Goal: Information Seeking & Learning: Find specific fact

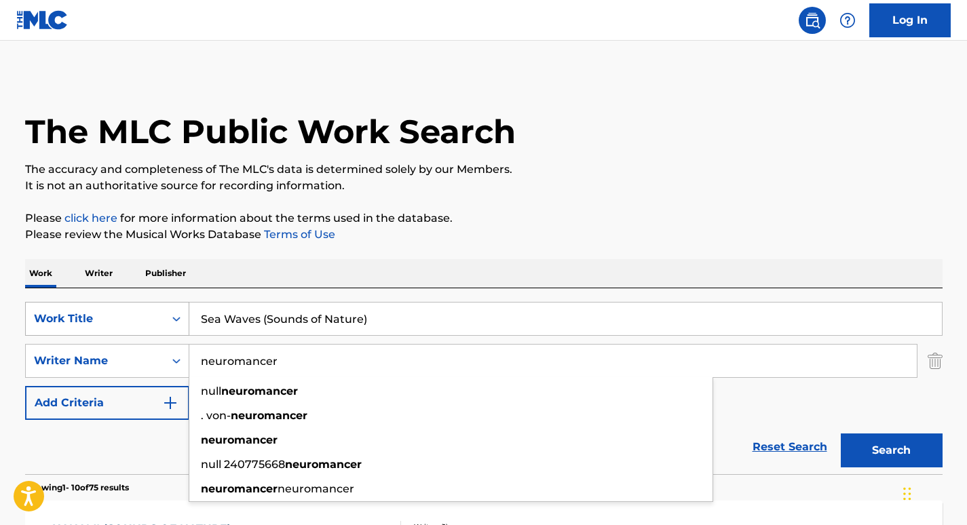
drag, startPoint x: 301, startPoint y: 359, endPoint x: 144, endPoint y: 325, distance: 161.1
click at [144, 325] on div "SearchWithCriteria4257fc34-62a7-4b2c-a72e-093da4186e67 Work Title Sea Waves (So…" at bounding box center [484, 361] width 918 height 118
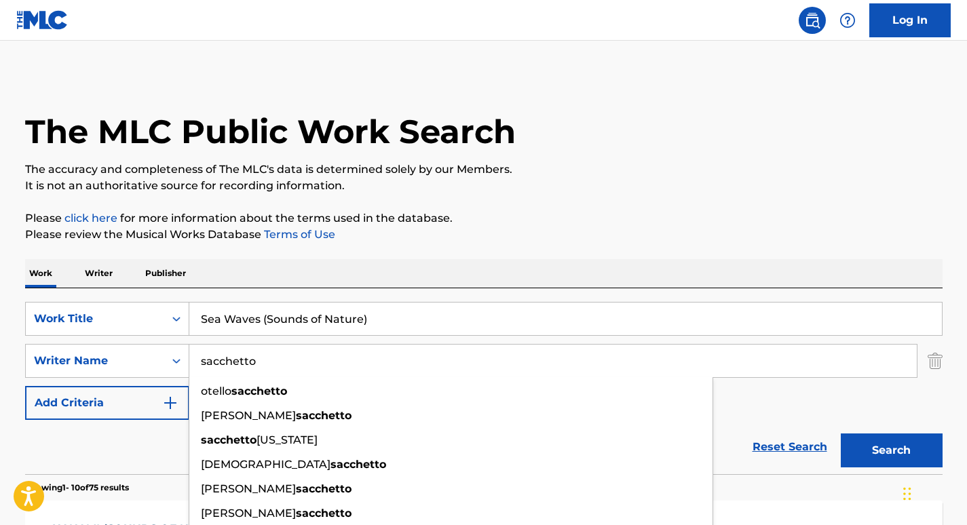
type input "sacchetto"
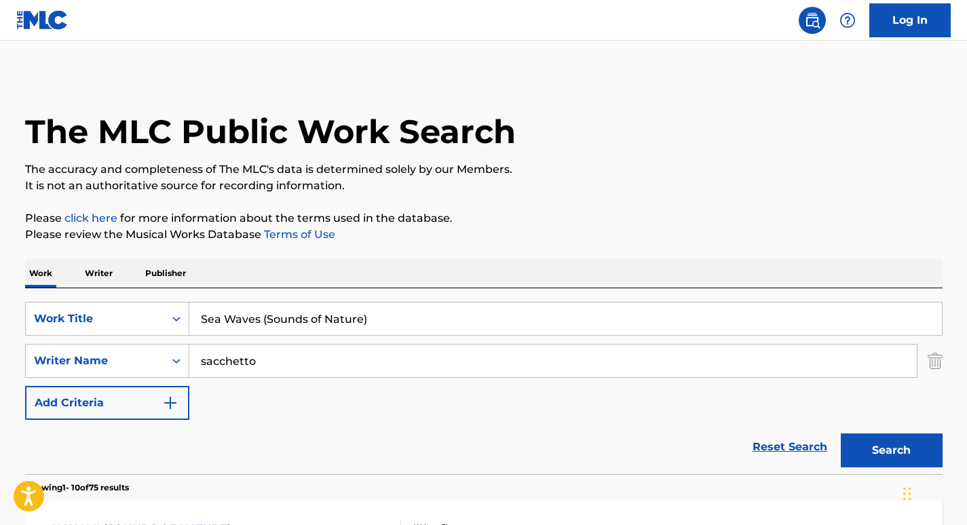
drag, startPoint x: 387, startPoint y: 319, endPoint x: 98, endPoint y: 313, distance: 288.6
click at [98, 313] on div "SearchWithCriteria4257fc34-62a7-4b2c-a72e-093da4186e67 Work Title Sea Waves (So…" at bounding box center [484, 319] width 918 height 34
paste input "[PERSON_NAME] Nature Sounds"
click at [867, 449] on button "Search" at bounding box center [892, 451] width 102 height 34
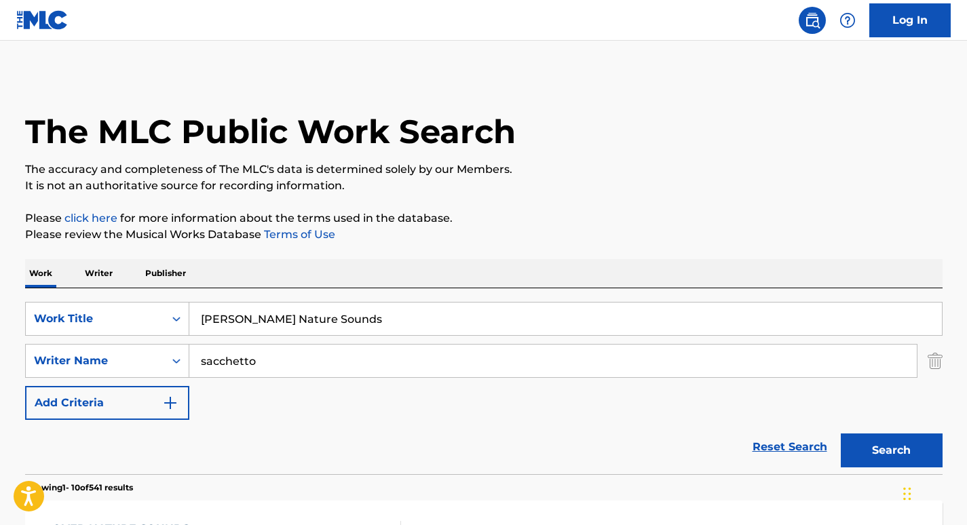
click at [217, 315] on input "[PERSON_NAME] Nature Sounds" at bounding box center [565, 319] width 753 height 33
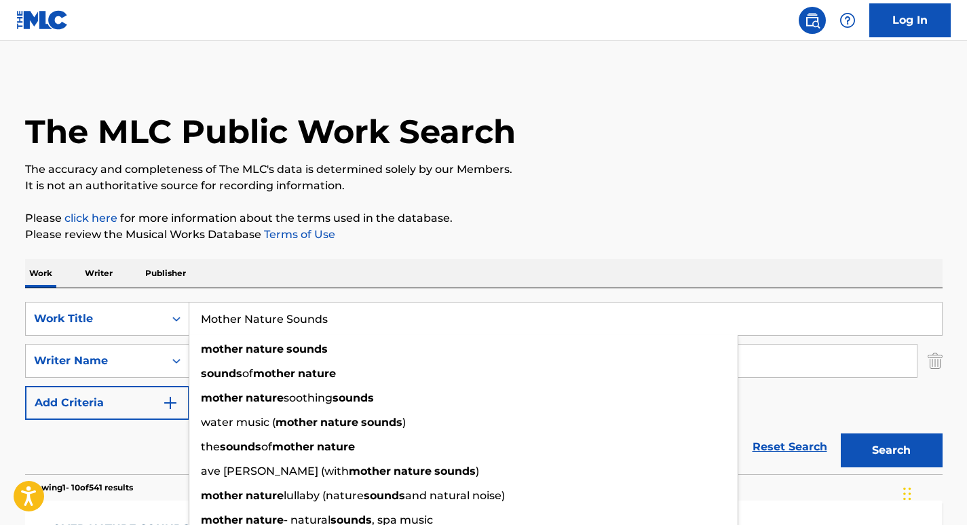
click at [531, 238] on p "Please review the Musical Works Database Terms of Use" at bounding box center [484, 235] width 918 height 16
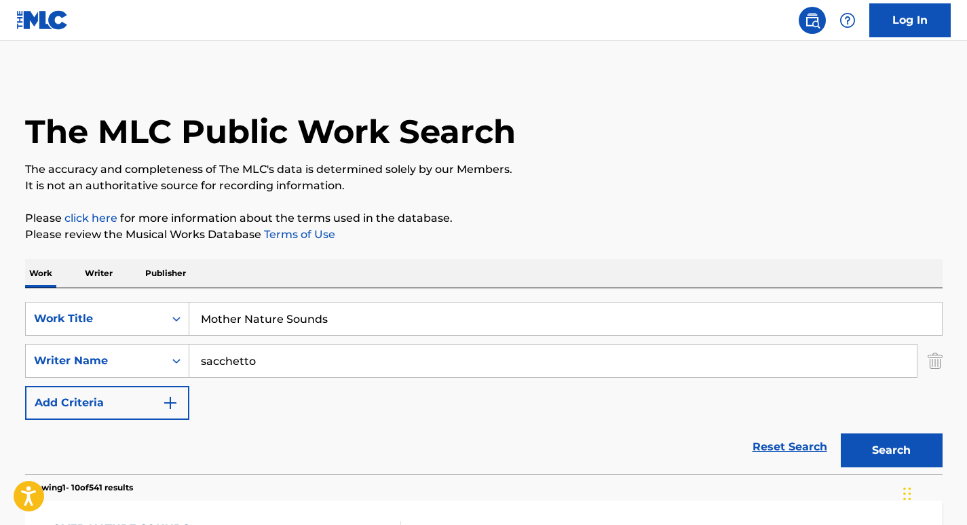
click at [914, 443] on button "Search" at bounding box center [892, 451] width 102 height 34
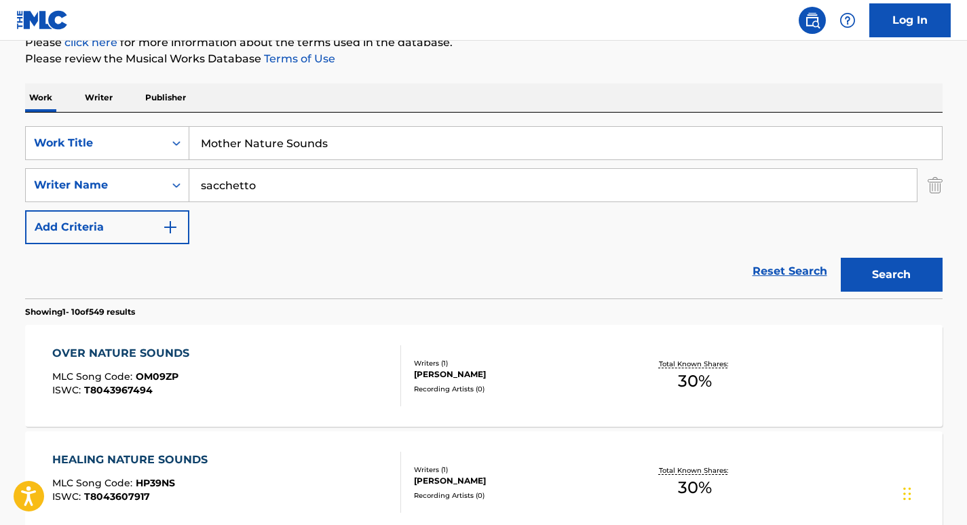
scroll to position [169, 0]
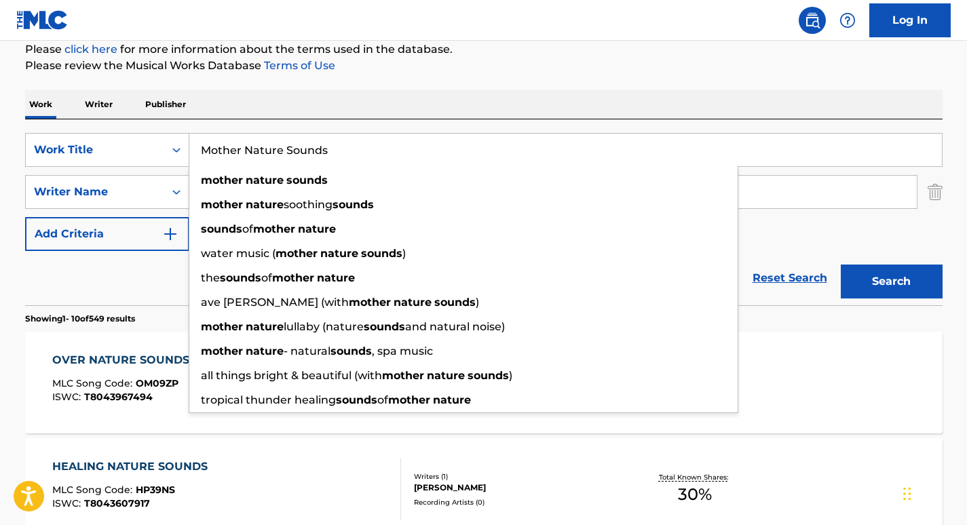
drag, startPoint x: 342, startPoint y: 145, endPoint x: 167, endPoint y: 128, distance: 175.9
click at [167, 128] on div "SearchWithCriteria4257fc34-62a7-4b2c-a72e-093da4186e67 Work Title Mother Nature…" at bounding box center [484, 212] width 918 height 186
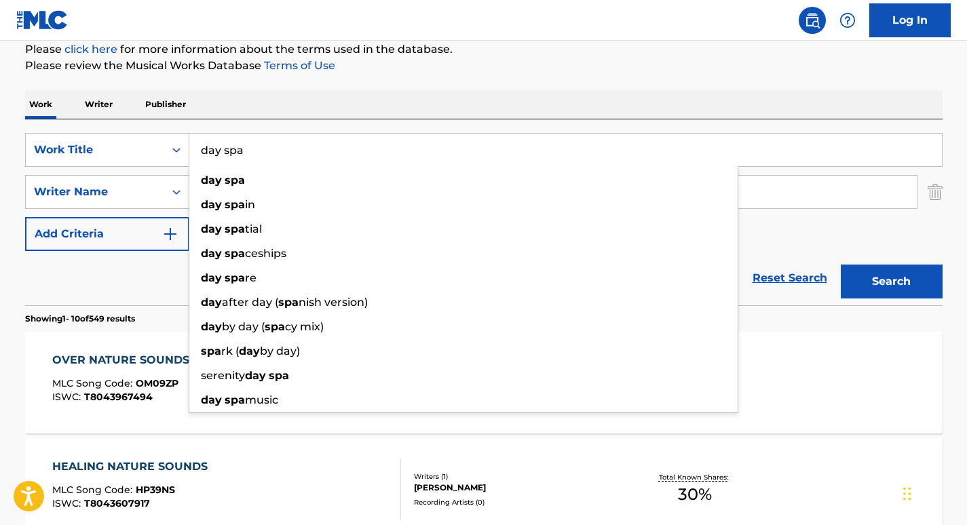
click at [268, 126] on div "SearchWithCriteria4257fc34-62a7-4b2c-a72e-093da4186e67 Work Title day spa day s…" at bounding box center [484, 212] width 918 height 186
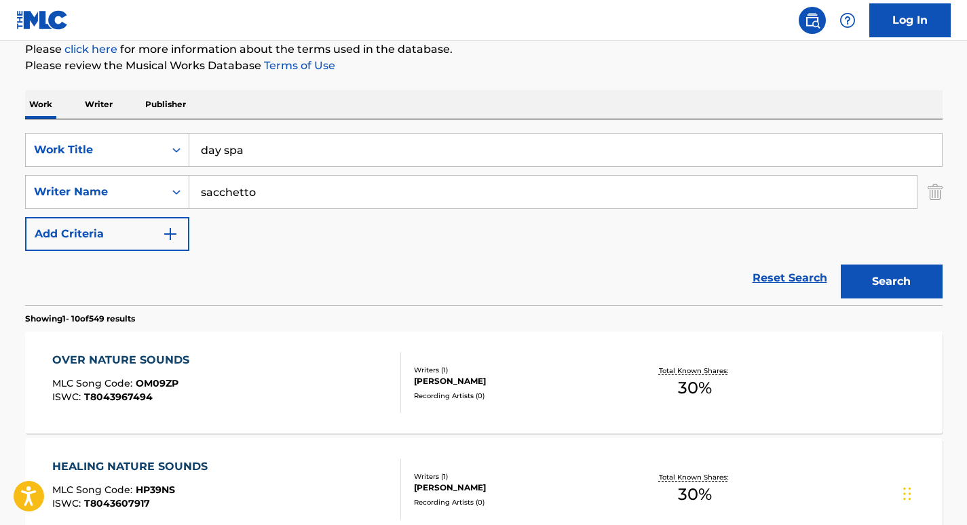
click at [887, 271] on button "Search" at bounding box center [892, 282] width 102 height 34
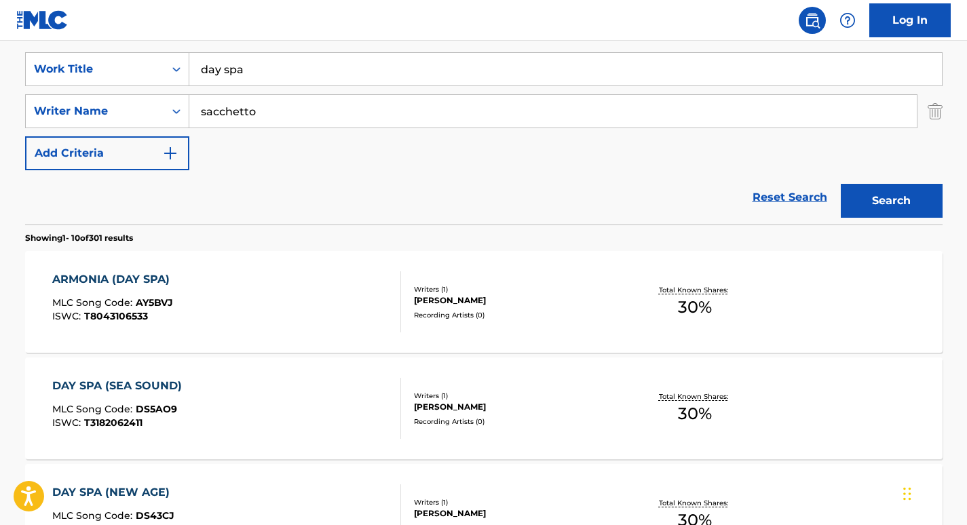
scroll to position [252, 0]
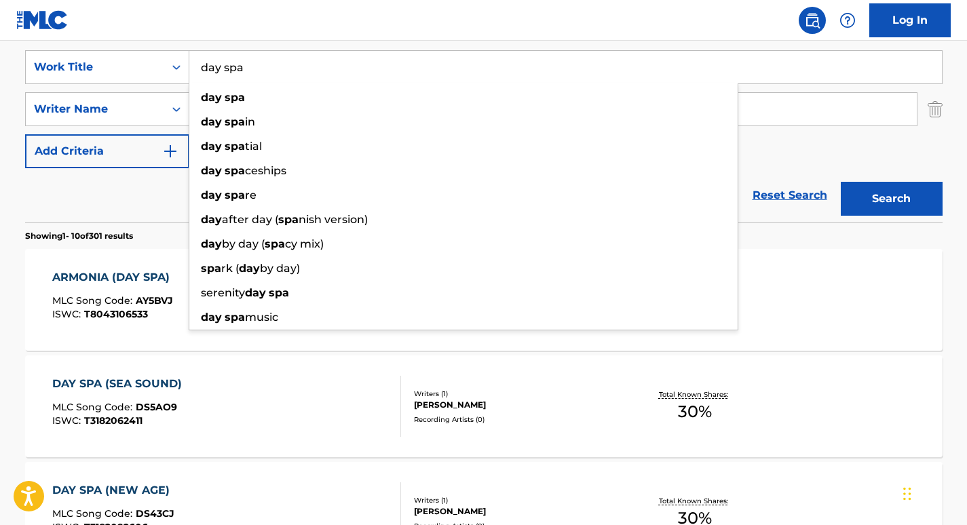
click at [280, 73] on input "day spa" at bounding box center [565, 67] width 753 height 33
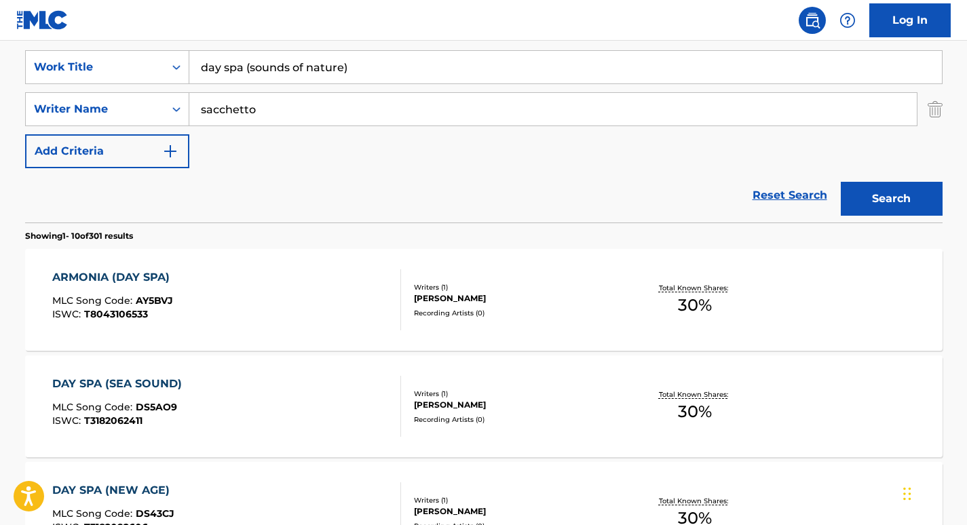
click at [841, 182] on button "Search" at bounding box center [892, 199] width 102 height 34
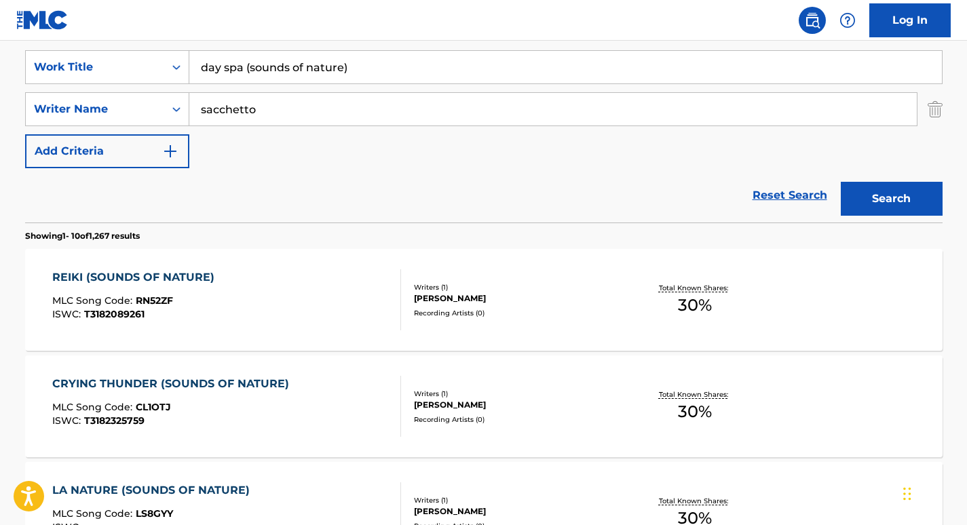
drag, startPoint x: 369, startPoint y: 58, endPoint x: 202, endPoint y: 34, distance: 168.7
click at [393, 22] on nav "Log In" at bounding box center [483, 20] width 967 height 41
click at [867, 206] on button "Search" at bounding box center [892, 199] width 102 height 34
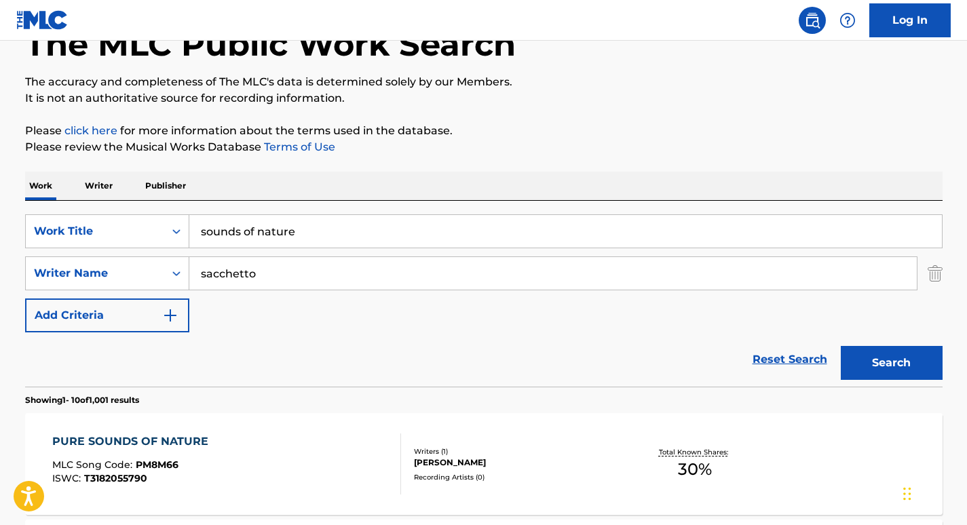
scroll to position [0, 0]
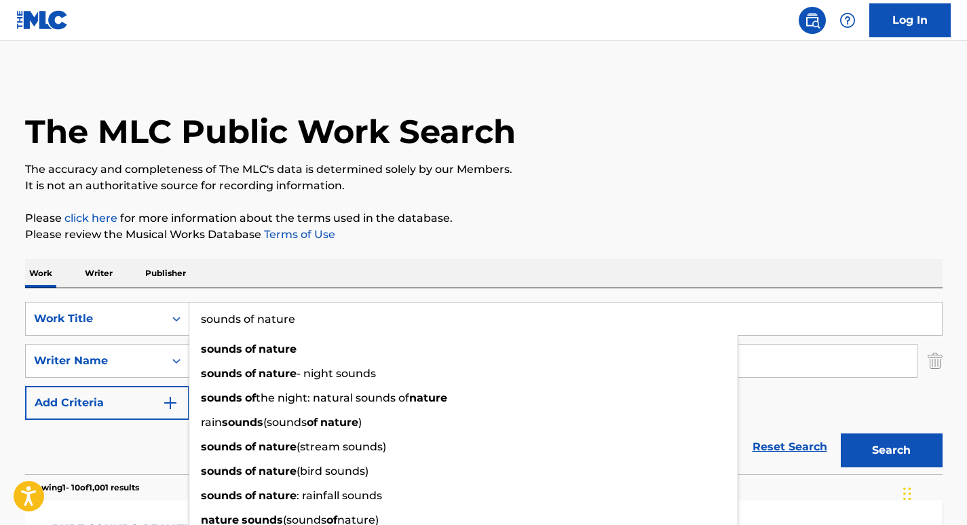
click at [313, 324] on input "sounds of nature" at bounding box center [565, 319] width 753 height 33
click at [406, 238] on p "Please review the Musical Works Database Terms of Use" at bounding box center [484, 235] width 918 height 16
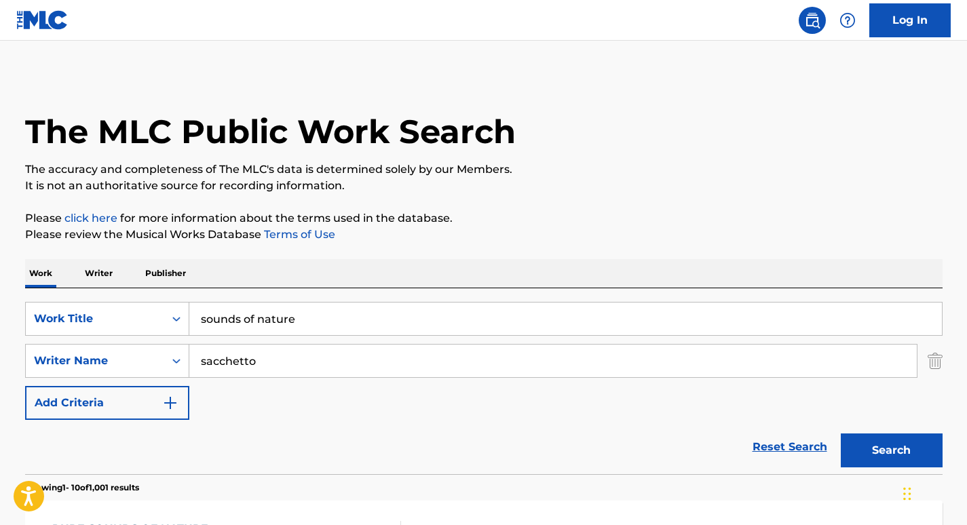
click at [895, 444] on button "Search" at bounding box center [892, 451] width 102 height 34
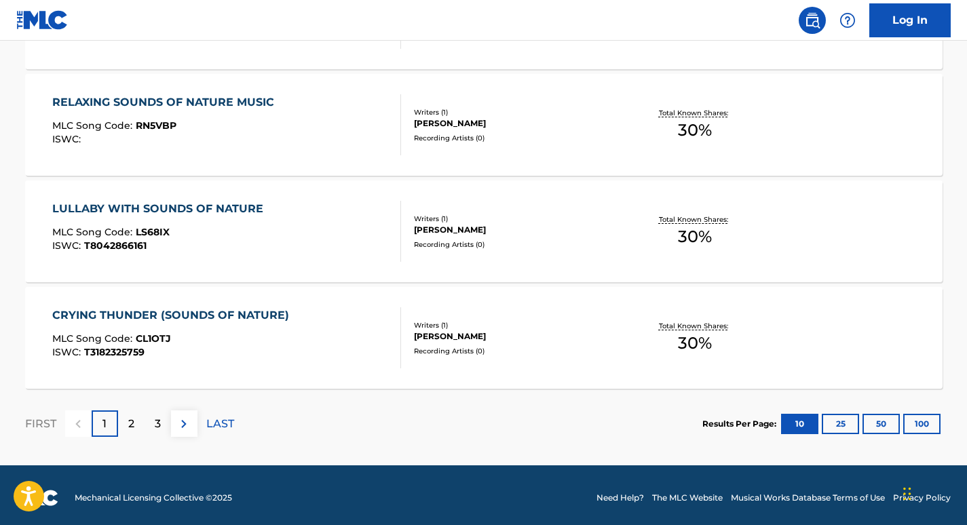
scroll to position [1179, 0]
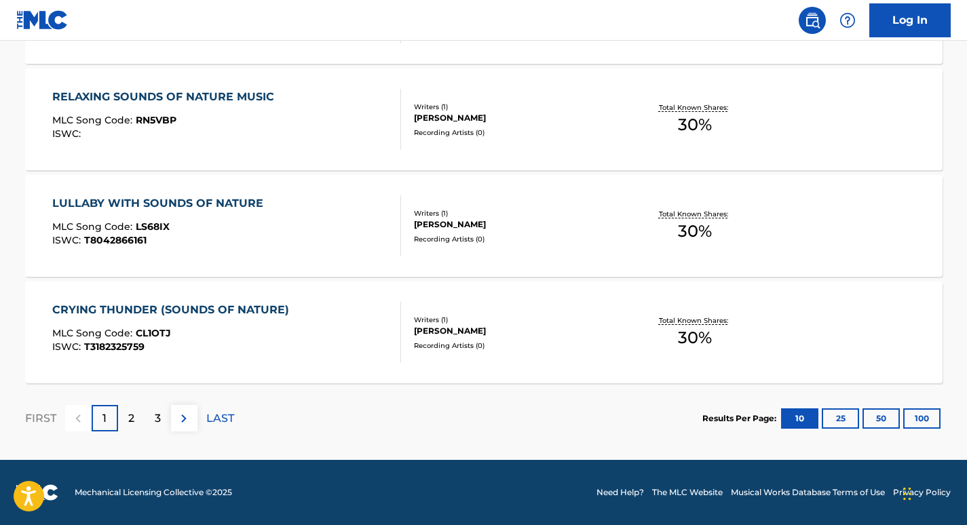
click at [128, 417] on p "2" at bounding box center [131, 419] width 6 height 16
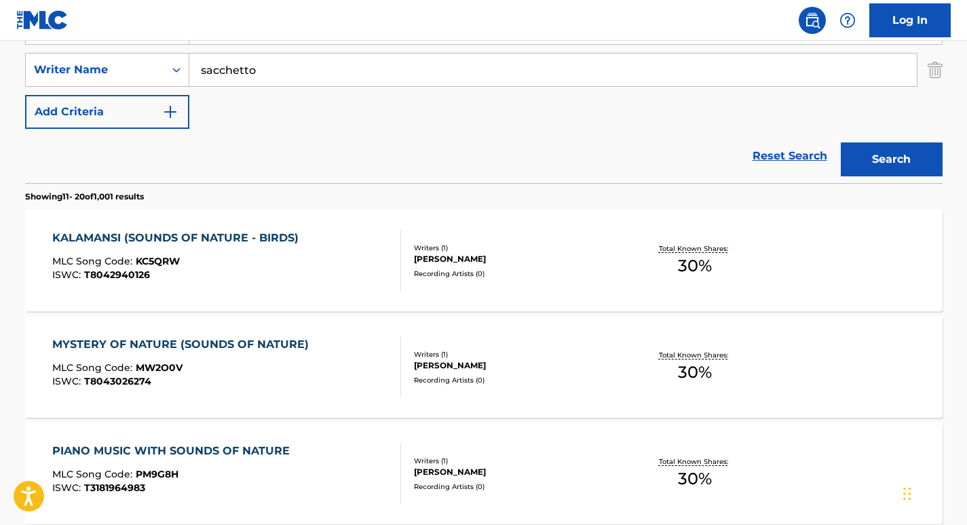
scroll to position [242, 0]
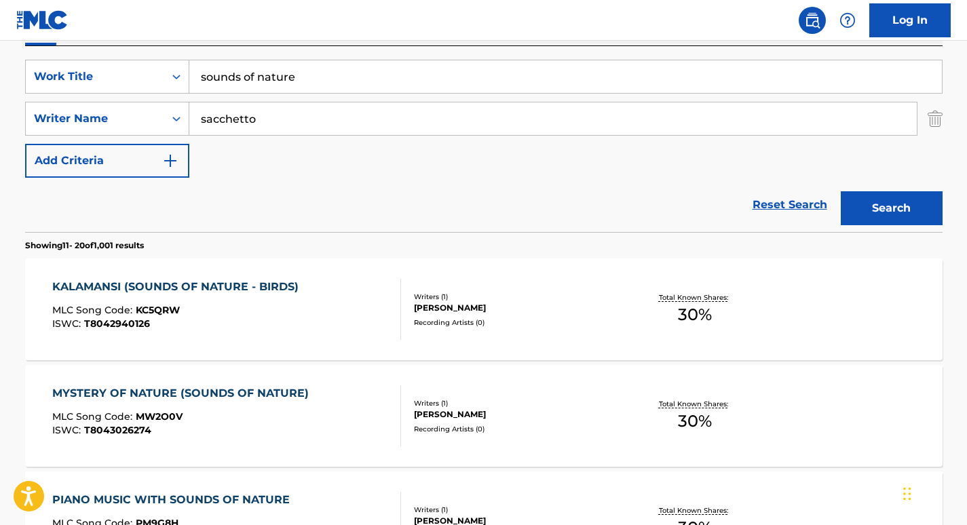
drag, startPoint x: 350, startPoint y: 79, endPoint x: 90, endPoint y: 24, distance: 265.1
click at [841, 191] on button "Search" at bounding box center [892, 208] width 102 height 34
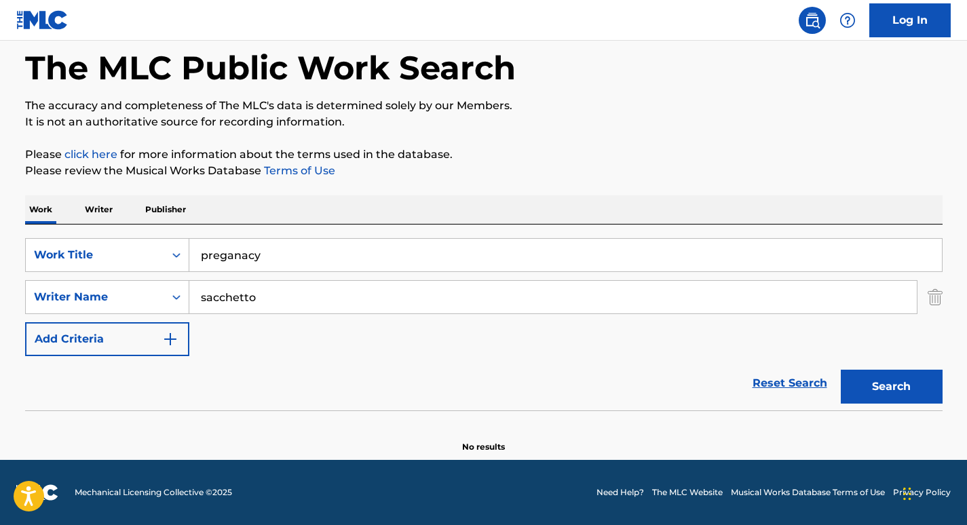
scroll to position [64, 0]
click at [821, 189] on div "The MLC Public Work Search The accuracy and completeness of The MLC's data is d…" at bounding box center [484, 232] width 950 height 443
click at [898, 399] on button "Search" at bounding box center [892, 387] width 102 height 34
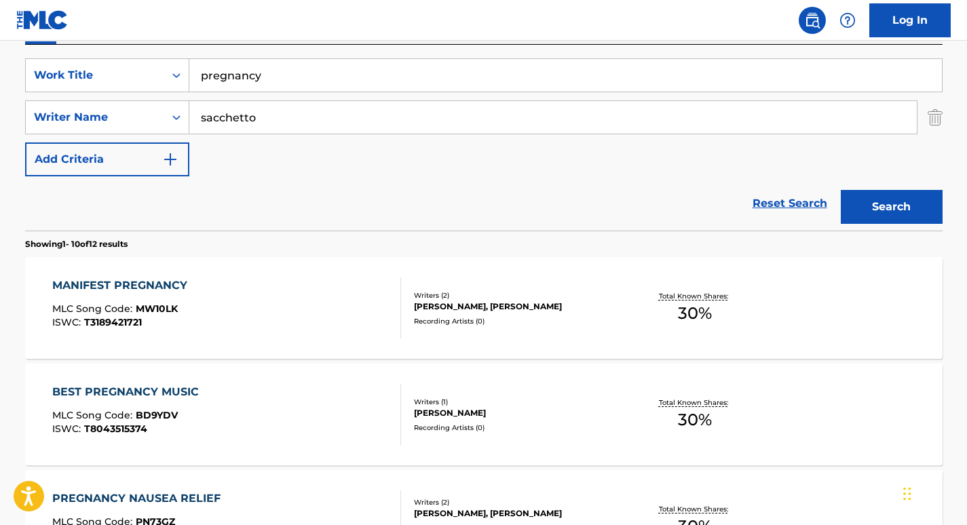
scroll to position [137, 0]
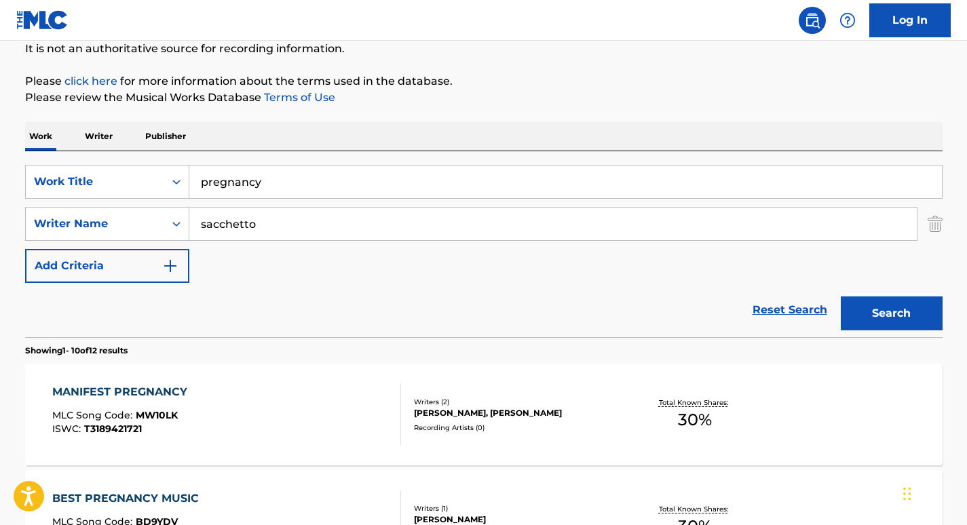
click at [430, 172] on input "pregnancy" at bounding box center [565, 182] width 753 height 33
drag, startPoint x: 308, startPoint y: 179, endPoint x: 145, endPoint y: 176, distance: 163.6
click at [145, 176] on div "SearchWithCriteria4257fc34-62a7-4b2c-a72e-093da4186e67 Work Title pregnancy (So…" at bounding box center [484, 182] width 918 height 34
paste input "Pregnancy (Sounds of Nature)"
type input "Pregnancy (Sounds of Nature)"
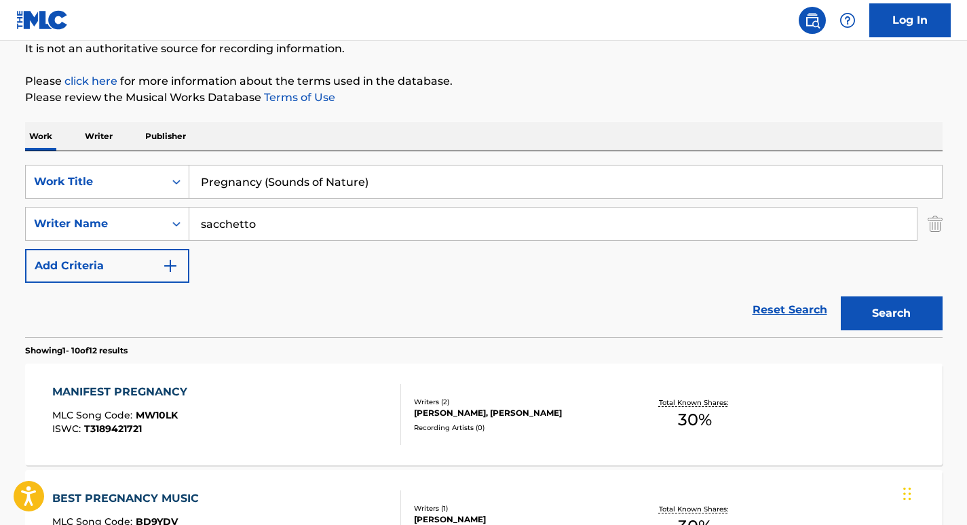
click at [914, 316] on button "Search" at bounding box center [892, 314] width 102 height 34
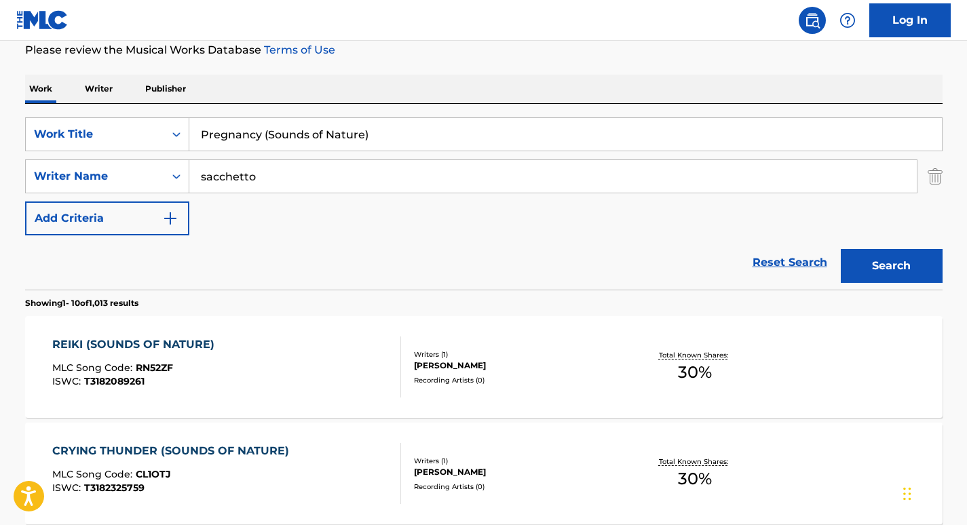
scroll to position [245, 0]
